Goal: Task Accomplishment & Management: Manage account settings

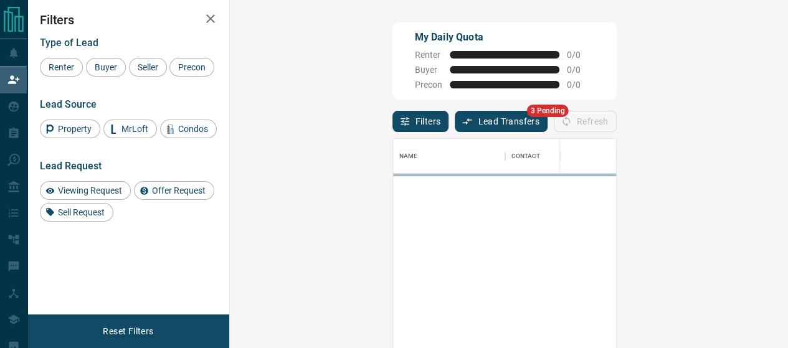
scroll to position [10, 10]
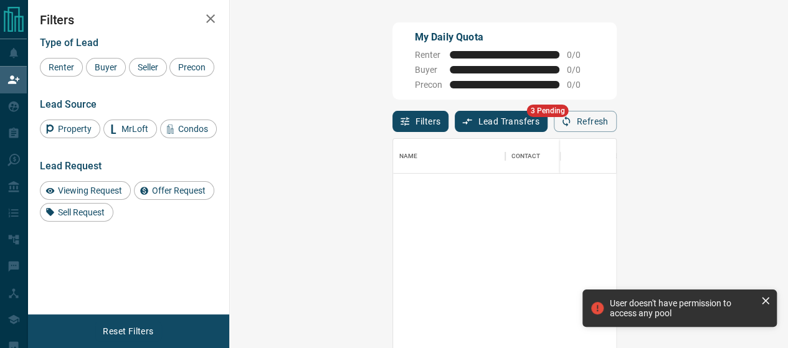
click at [455, 111] on button "Lead Transfers" at bounding box center [501, 121] width 93 height 21
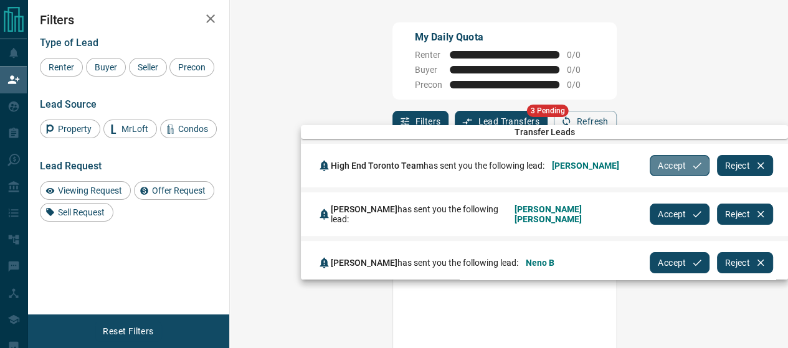
click at [660, 159] on button "Accept" at bounding box center [678, 165] width 59 height 21
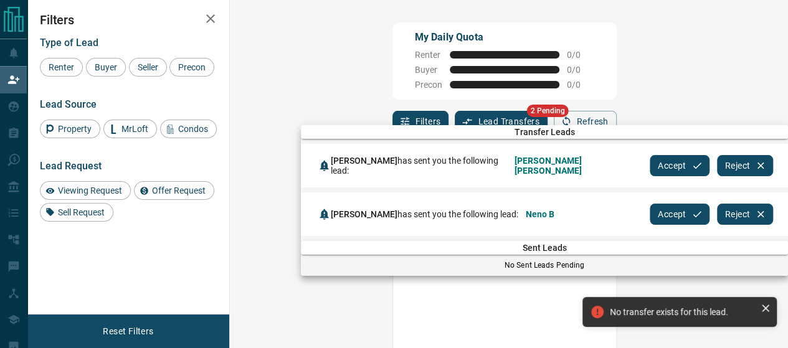
click at [660, 159] on button "Accept" at bounding box center [678, 165] width 59 height 21
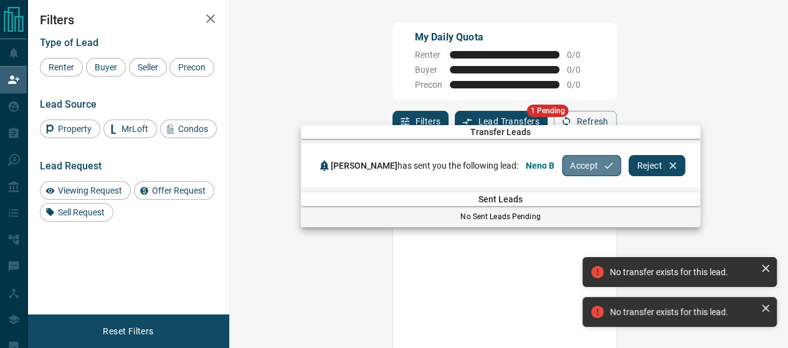
click at [576, 169] on button "Accept" at bounding box center [591, 165] width 59 height 21
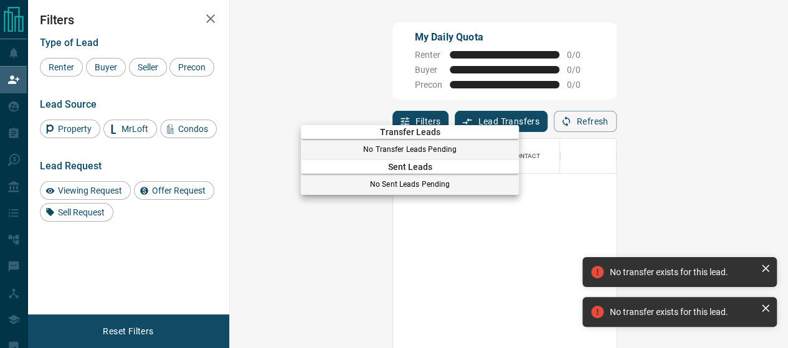
click at [9, 49] on div at bounding box center [394, 174] width 788 height 348
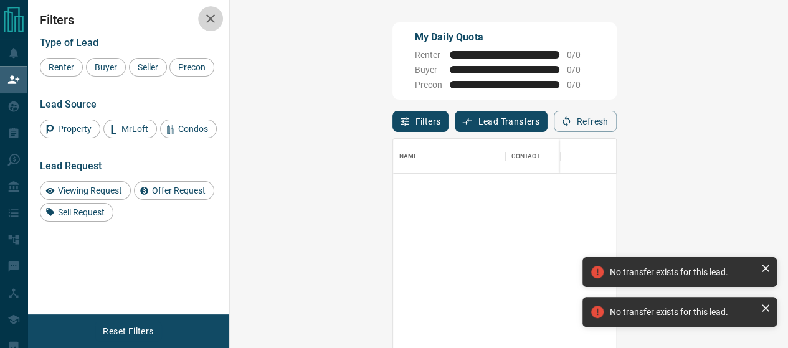
click at [217, 11] on button "button" at bounding box center [210, 18] width 25 height 25
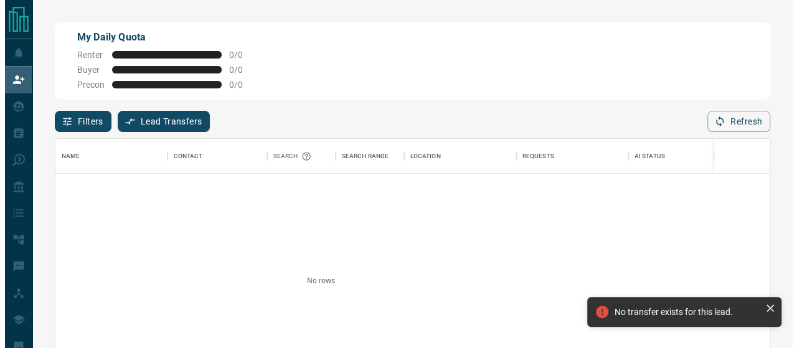
scroll to position [249, 715]
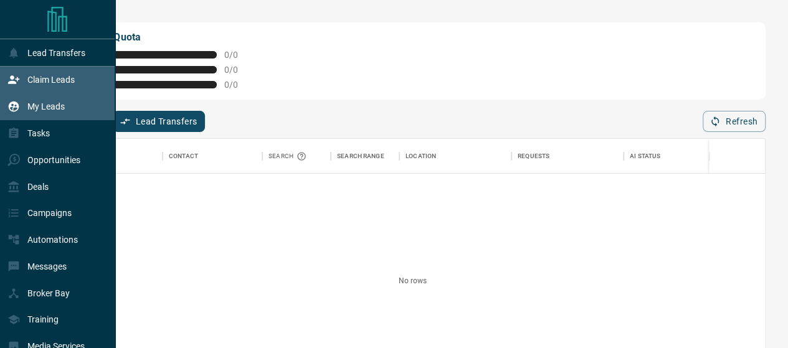
click at [43, 108] on p "My Leads" at bounding box center [45, 106] width 37 height 10
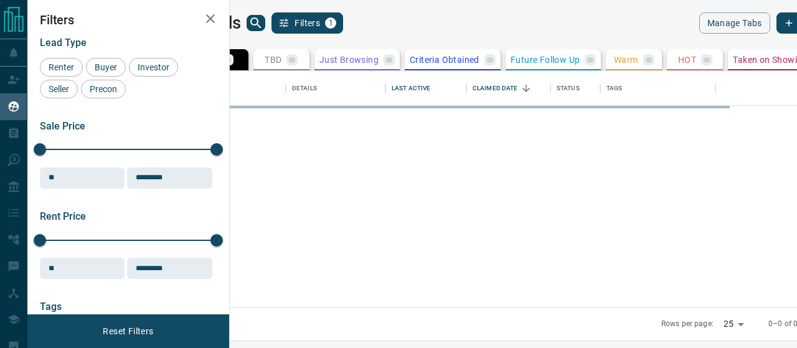
scroll to position [228, 552]
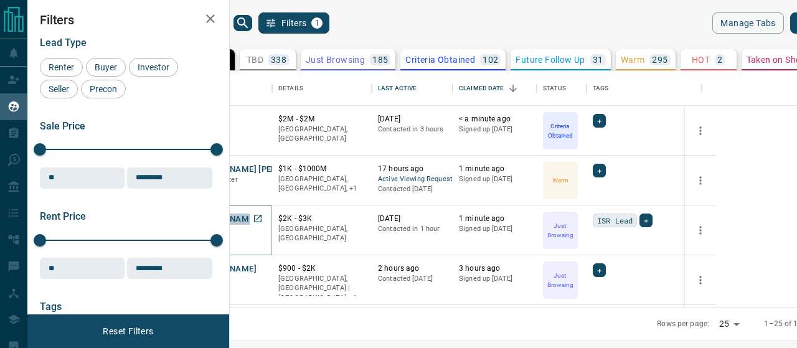
click at [257, 218] on button "[PERSON_NAME]" at bounding box center [223, 220] width 65 height 12
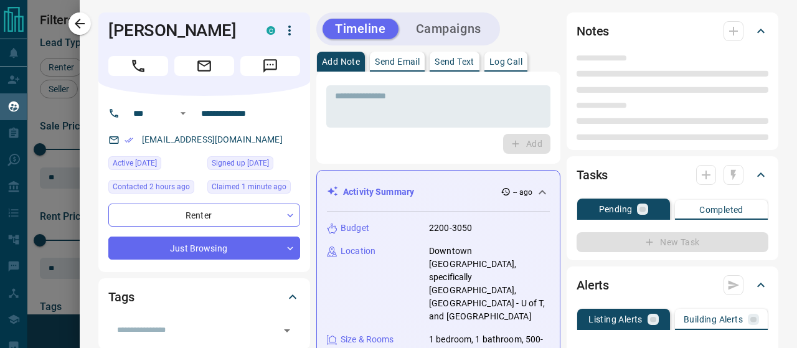
type input "***"
type input "**********"
type input "*"
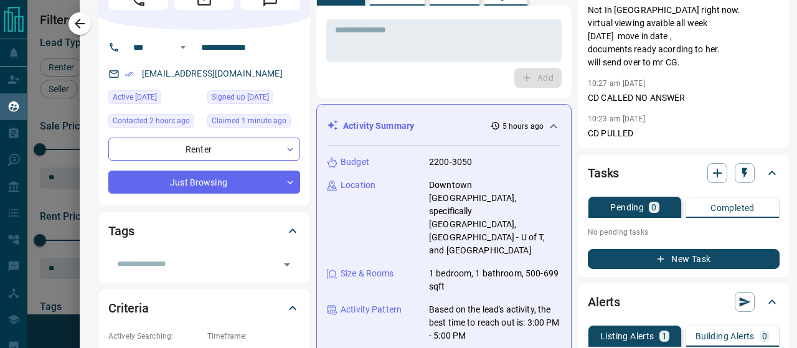
scroll to position [0, 0]
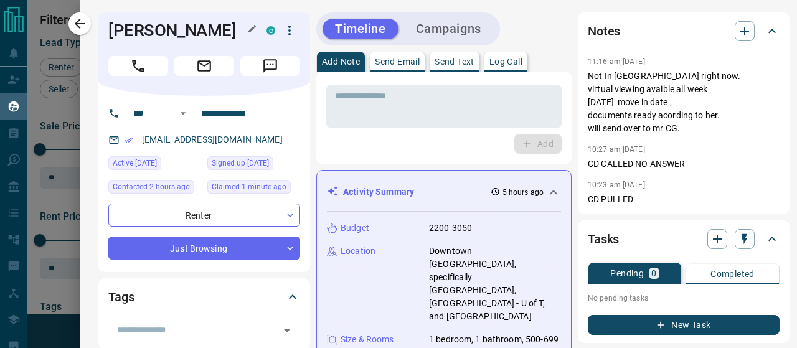
drag, startPoint x: 210, startPoint y: 52, endPoint x: 109, endPoint y: 28, distance: 104.2
click at [109, 28] on h1 "[PERSON_NAME]" at bounding box center [177, 31] width 139 height 20
copy h1 "[PERSON_NAME]"
click at [73, 21] on icon "button" at bounding box center [79, 23] width 15 height 15
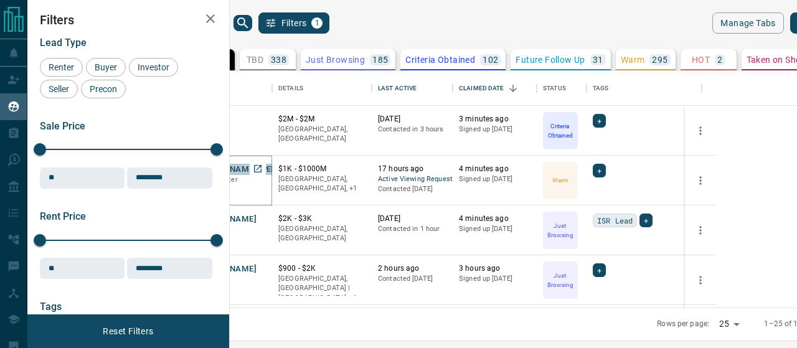
click at [321, 174] on button "[PERSON_NAME] [PERSON_NAME]" at bounding box center [257, 170] width 133 height 12
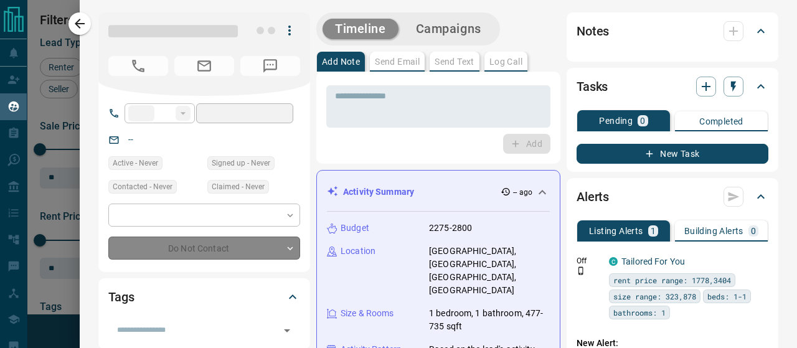
type input "**"
type input "**********"
type input "*"
type input "*******"
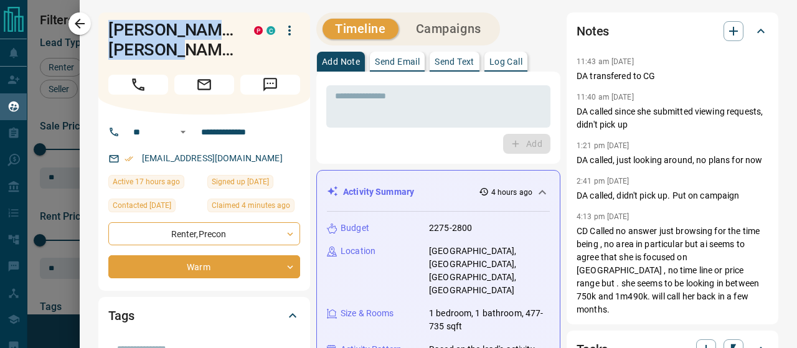
drag, startPoint x: 184, startPoint y: 50, endPoint x: 91, endPoint y: 12, distance: 101.1
copy h1 "[PERSON_NAME] [PERSON_NAME]"
click at [87, 27] on button "button" at bounding box center [79, 23] width 22 height 22
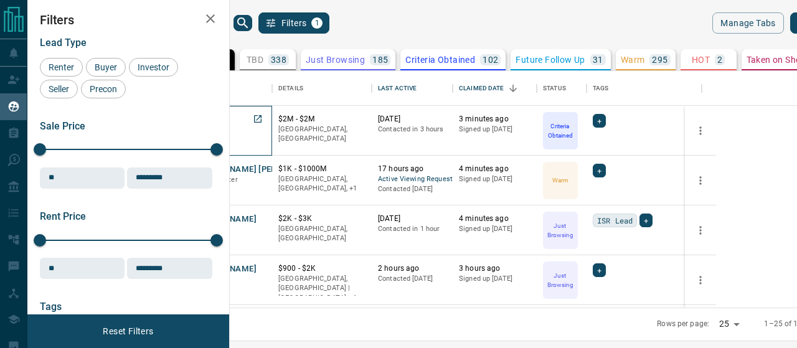
click at [266, 123] on div "Neno B Buyer C" at bounding box center [228, 131] width 75 height 34
click at [219, 121] on button "Neno B" at bounding box center [204, 120] width 27 height 12
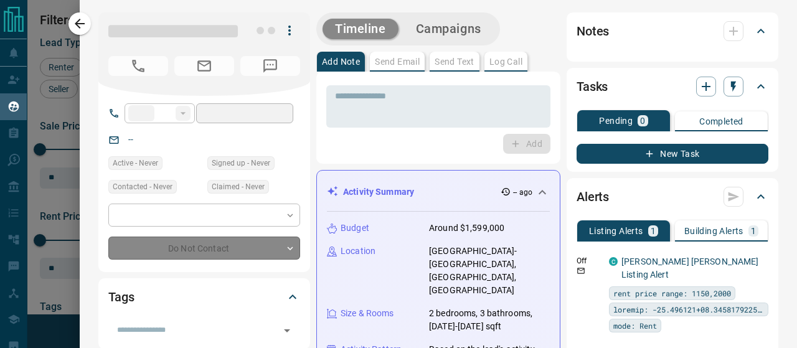
type input "**"
type input "**********"
type input "*"
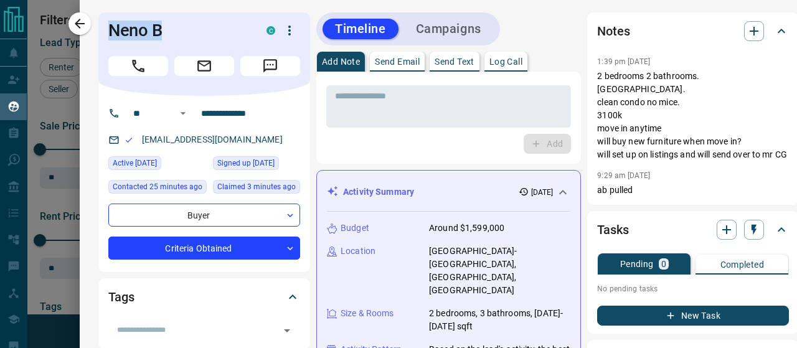
drag, startPoint x: 172, startPoint y: 32, endPoint x: 101, endPoint y: 21, distance: 71.9
click at [101, 21] on div "Neno B C" at bounding box center [204, 53] width 212 height 83
copy h1 "Neno B"
drag, startPoint x: 250, startPoint y: 143, endPoint x: 143, endPoint y: 141, distance: 107.1
click at [143, 141] on div "[EMAIL_ADDRESS][DOMAIN_NAME]" at bounding box center [204, 140] width 192 height 21
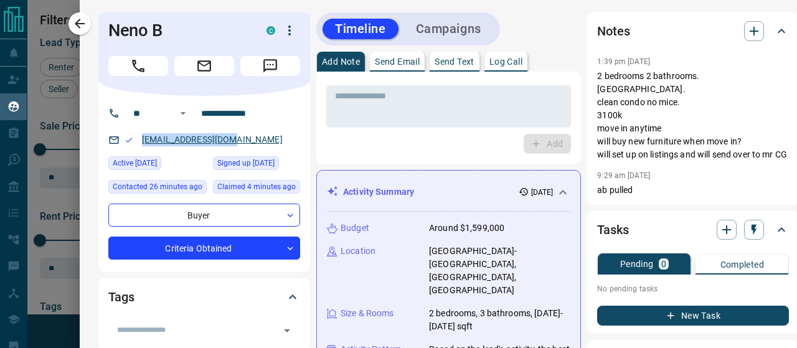
copy link "[EMAIL_ADDRESS][DOMAIN_NAME]"
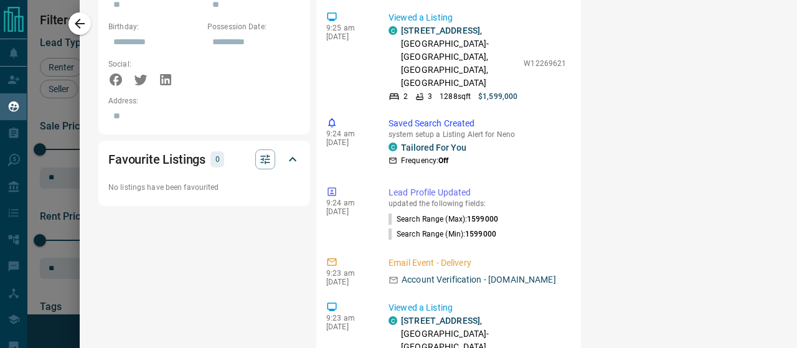
scroll to position [790, 0]
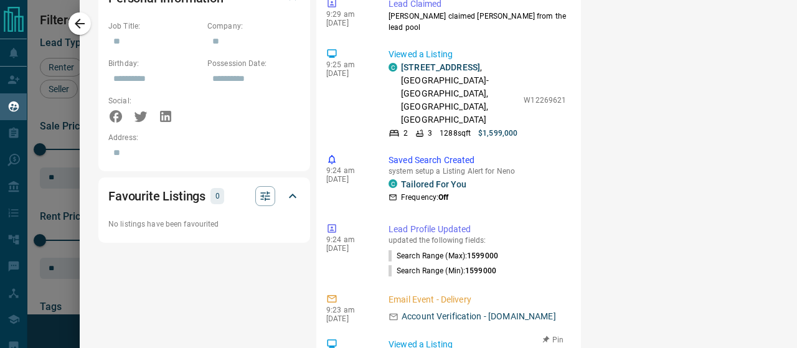
drag, startPoint x: 491, startPoint y: 199, endPoint x: 397, endPoint y: 199, distance: 93.4
copy p "[STREET_ADDRESS] ,"
click at [81, 27] on icon "button" at bounding box center [79, 23] width 15 height 15
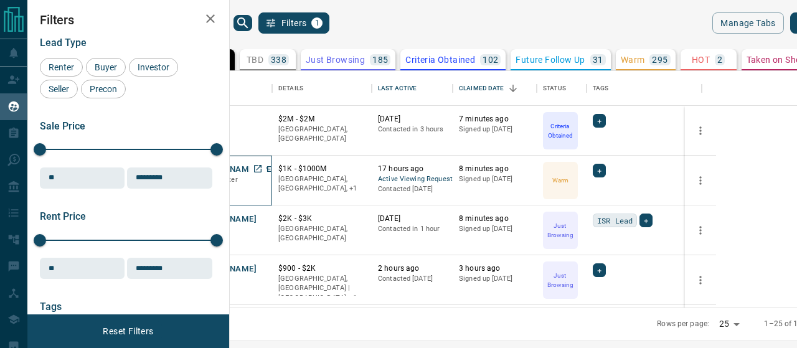
click at [266, 181] on p "Precon, Renter" at bounding box center [228, 180] width 75 height 10
click at [324, 169] on button "[PERSON_NAME] [PERSON_NAME]" at bounding box center [257, 170] width 133 height 12
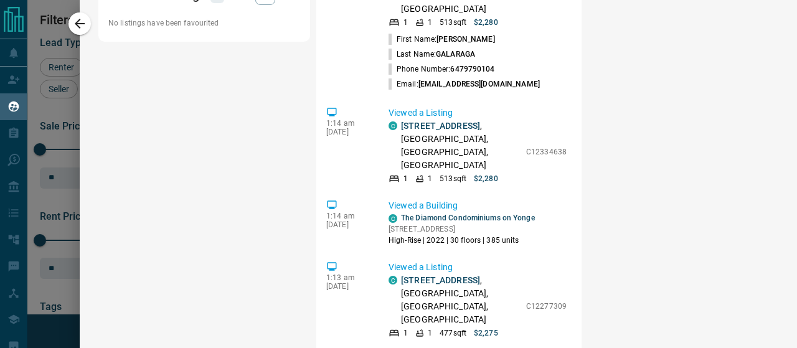
scroll to position [1389, 0]
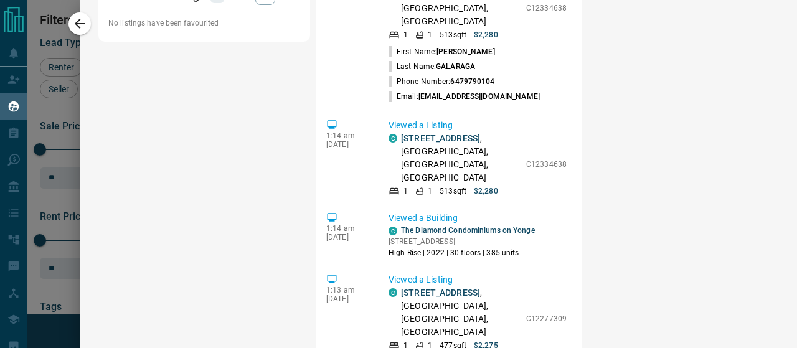
drag, startPoint x: 425, startPoint y: 97, endPoint x: 398, endPoint y: 79, distance: 32.3
click at [398, 28] on div "C [STREET_ADDRESS]" at bounding box center [454, 2] width 131 height 52
copy p "[STREET_ADDRESS] ,"
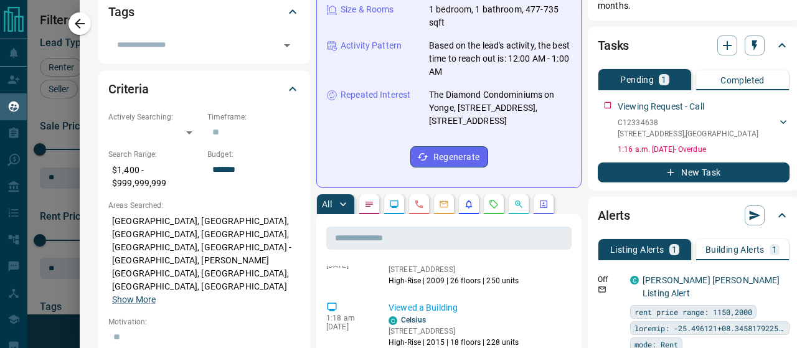
scroll to position [0, 0]
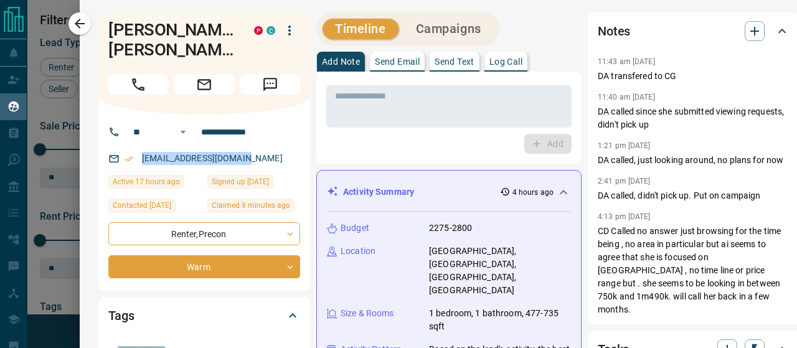
drag, startPoint x: 253, startPoint y: 154, endPoint x: 136, endPoint y: 168, distance: 117.9
click at [136, 168] on div "[EMAIL_ADDRESS][DOMAIN_NAME]" at bounding box center [204, 158] width 192 height 21
copy link "[EMAIL_ADDRESS][DOMAIN_NAME]"
click at [516, 62] on p "Log Call" at bounding box center [505, 61] width 33 height 9
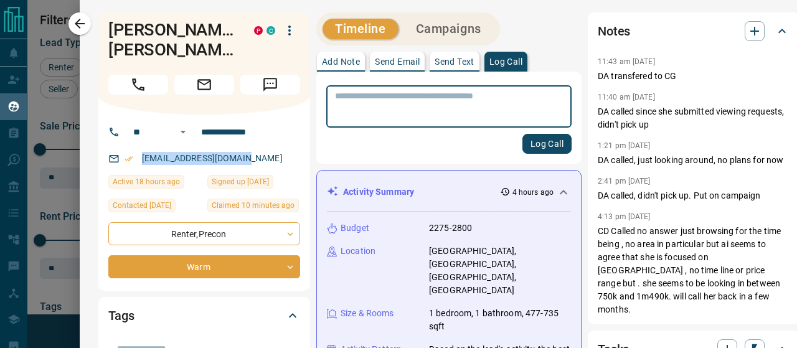
scroll to position [1389, 0]
type textarea "**********"
click at [528, 145] on button "Log Call" at bounding box center [546, 144] width 49 height 20
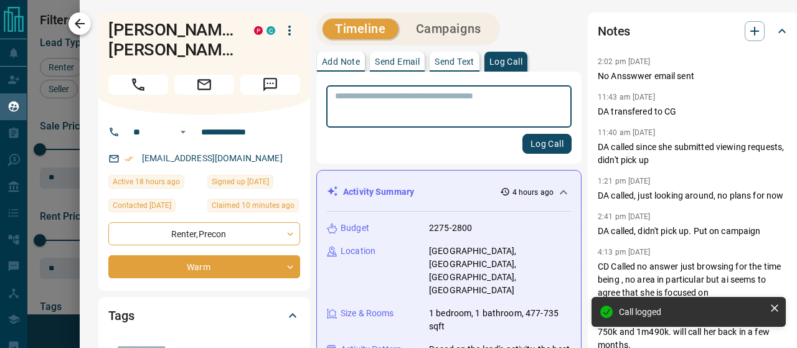
scroll to position [1531, 0]
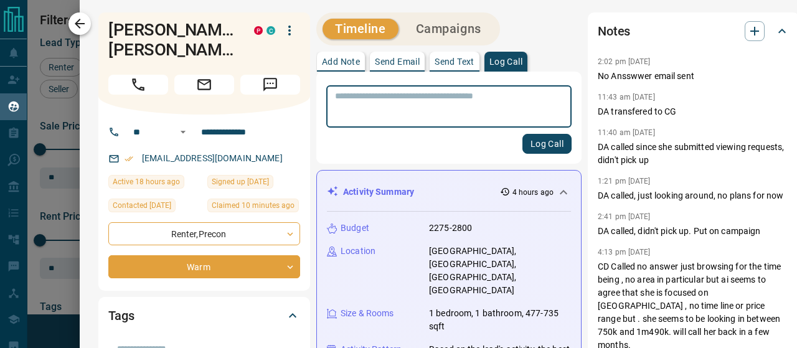
click at [78, 24] on icon "button" at bounding box center [79, 23] width 15 height 15
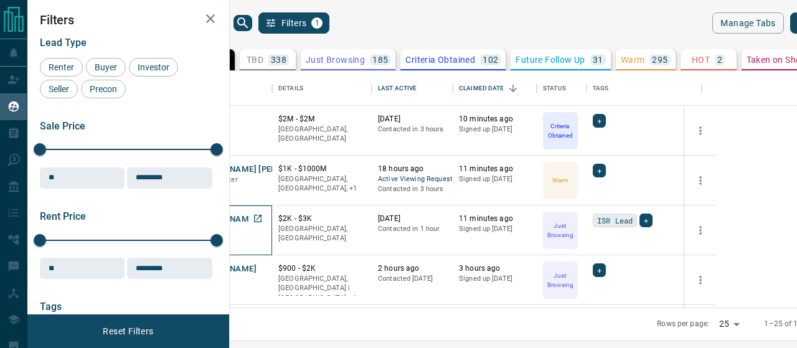
click at [266, 227] on p "Renter" at bounding box center [228, 230] width 75 height 10
click at [257, 220] on button "[PERSON_NAME]" at bounding box center [223, 220] width 65 height 12
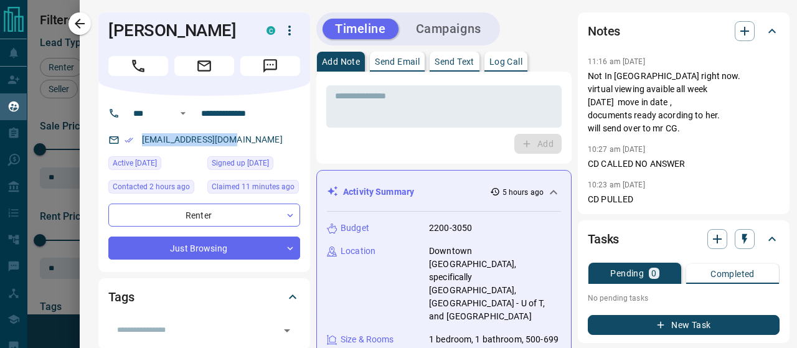
drag, startPoint x: 247, startPoint y: 158, endPoint x: 136, endPoint y: 160, distance: 111.5
click at [136, 150] on div "[EMAIL_ADDRESS][DOMAIN_NAME]" at bounding box center [204, 140] width 192 height 21
copy link "[EMAIL_ADDRESS][DOMAIN_NAME]"
click at [522, 57] on p "Log Call" at bounding box center [505, 61] width 33 height 9
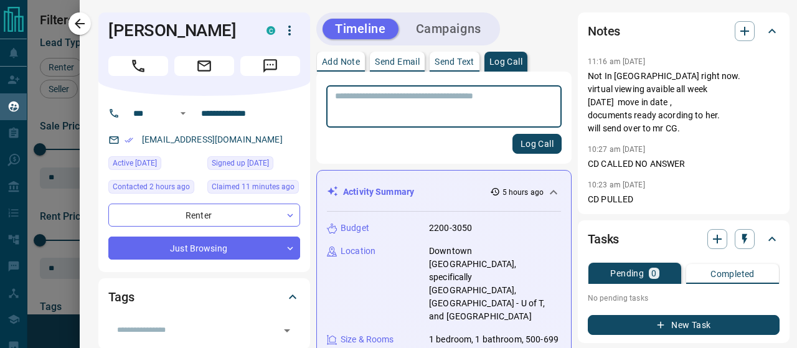
click at [475, 94] on textarea at bounding box center [444, 107] width 218 height 32
type textarea "**********"
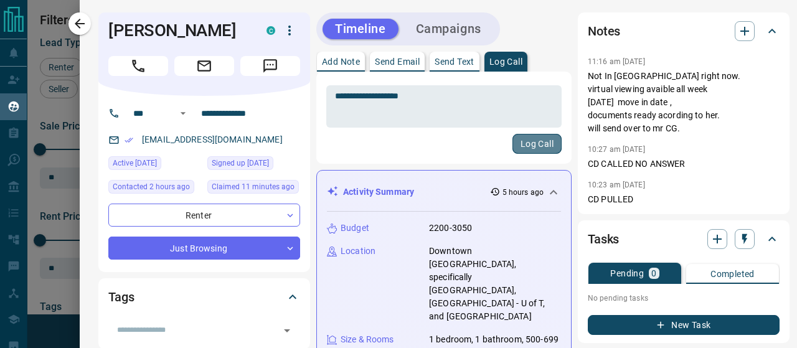
click at [513, 136] on button "Log Call" at bounding box center [536, 144] width 49 height 20
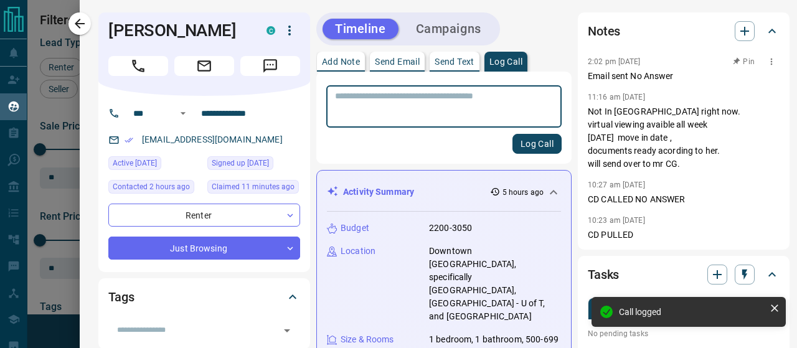
click at [726, 57] on button "Pin" at bounding box center [744, 61] width 36 height 11
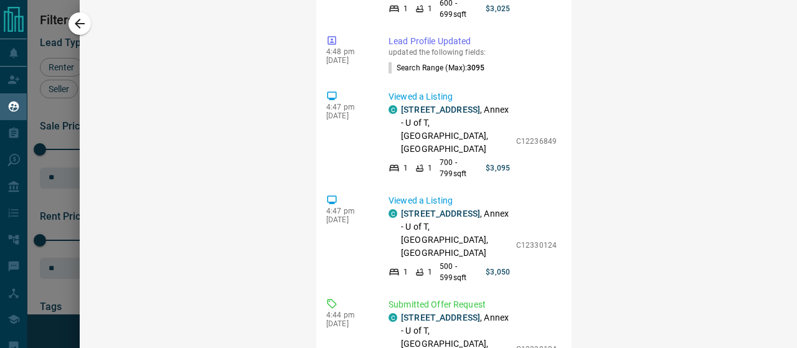
scroll to position [0, 0]
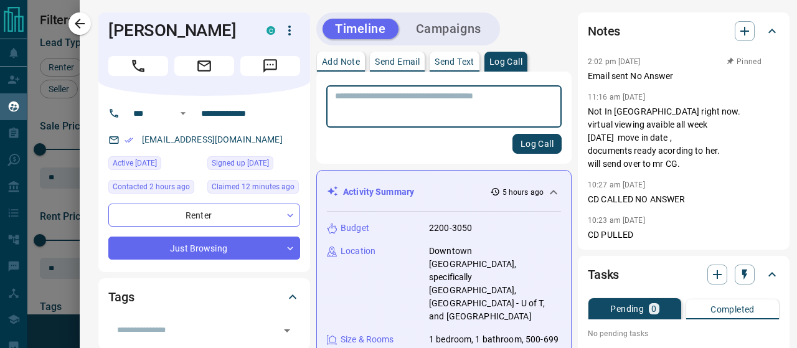
click at [545, 32] on div "Timeline Campaigns" at bounding box center [443, 28] width 255 height 33
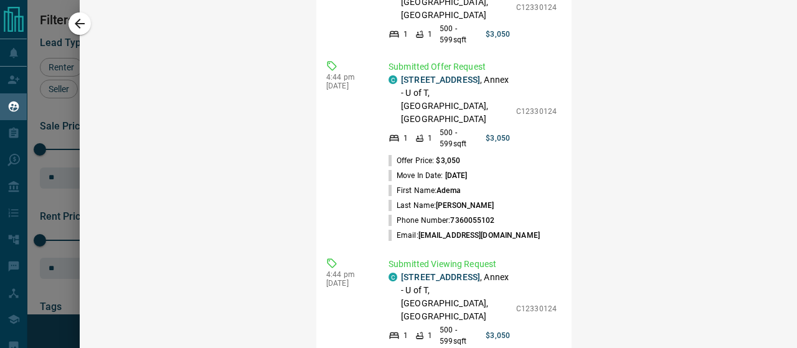
scroll to position [859, 0]
drag, startPoint x: 433, startPoint y: 205, endPoint x: 401, endPoint y: 186, distance: 37.7
click at [401, 127] on p "[STREET_ADDRESS]" at bounding box center [455, 101] width 109 height 52
copy p "[STREET_ADDRESS] ,"
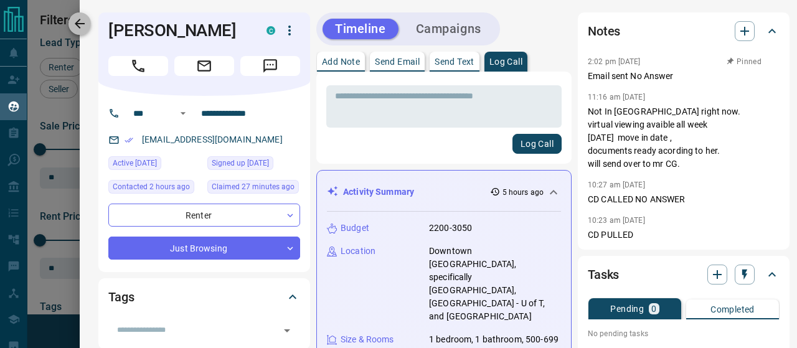
click at [75, 19] on icon "button" at bounding box center [79, 23] width 15 height 15
